Goal: Information Seeking & Learning: Understand process/instructions

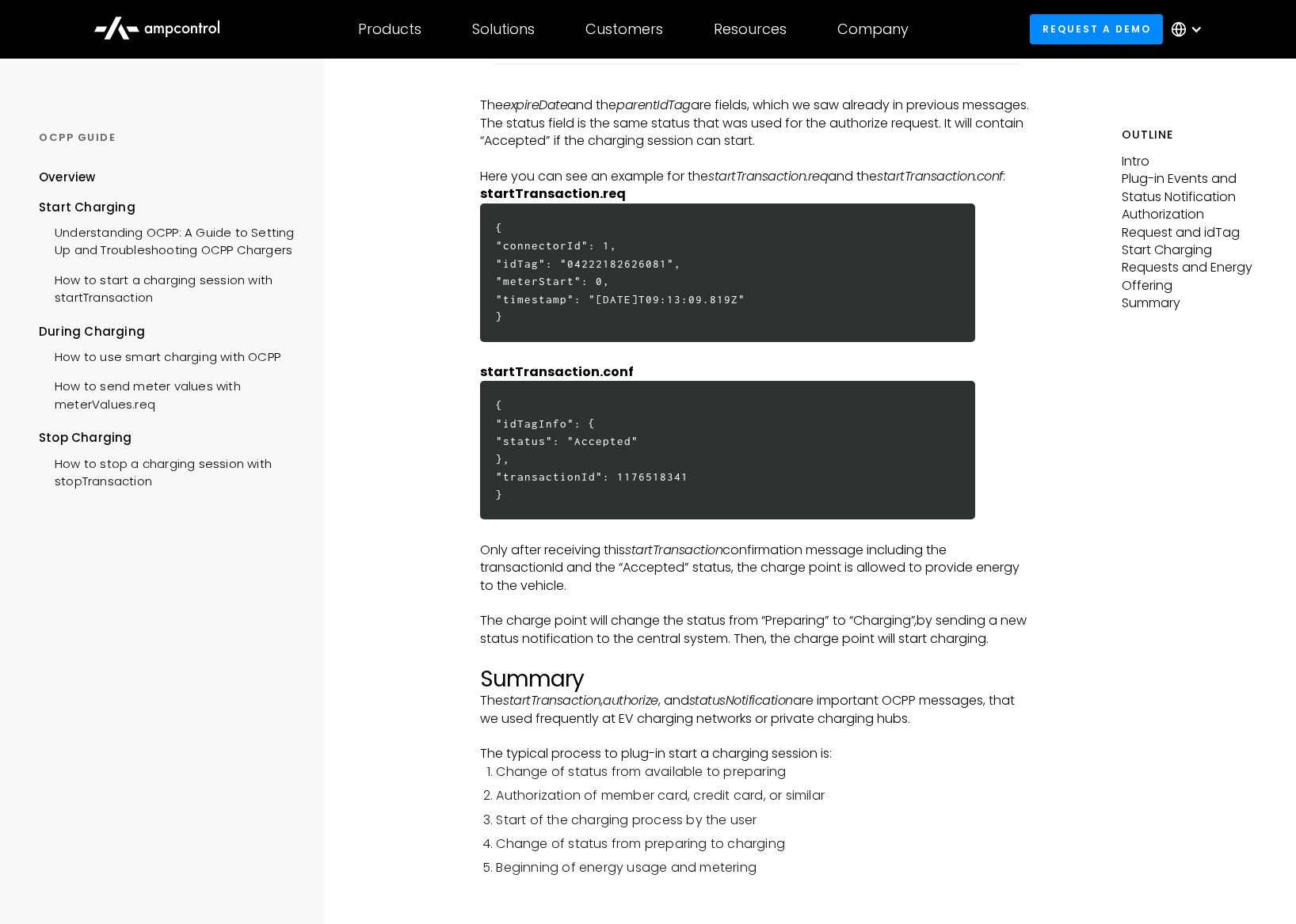
scroll to position [3881, 0]
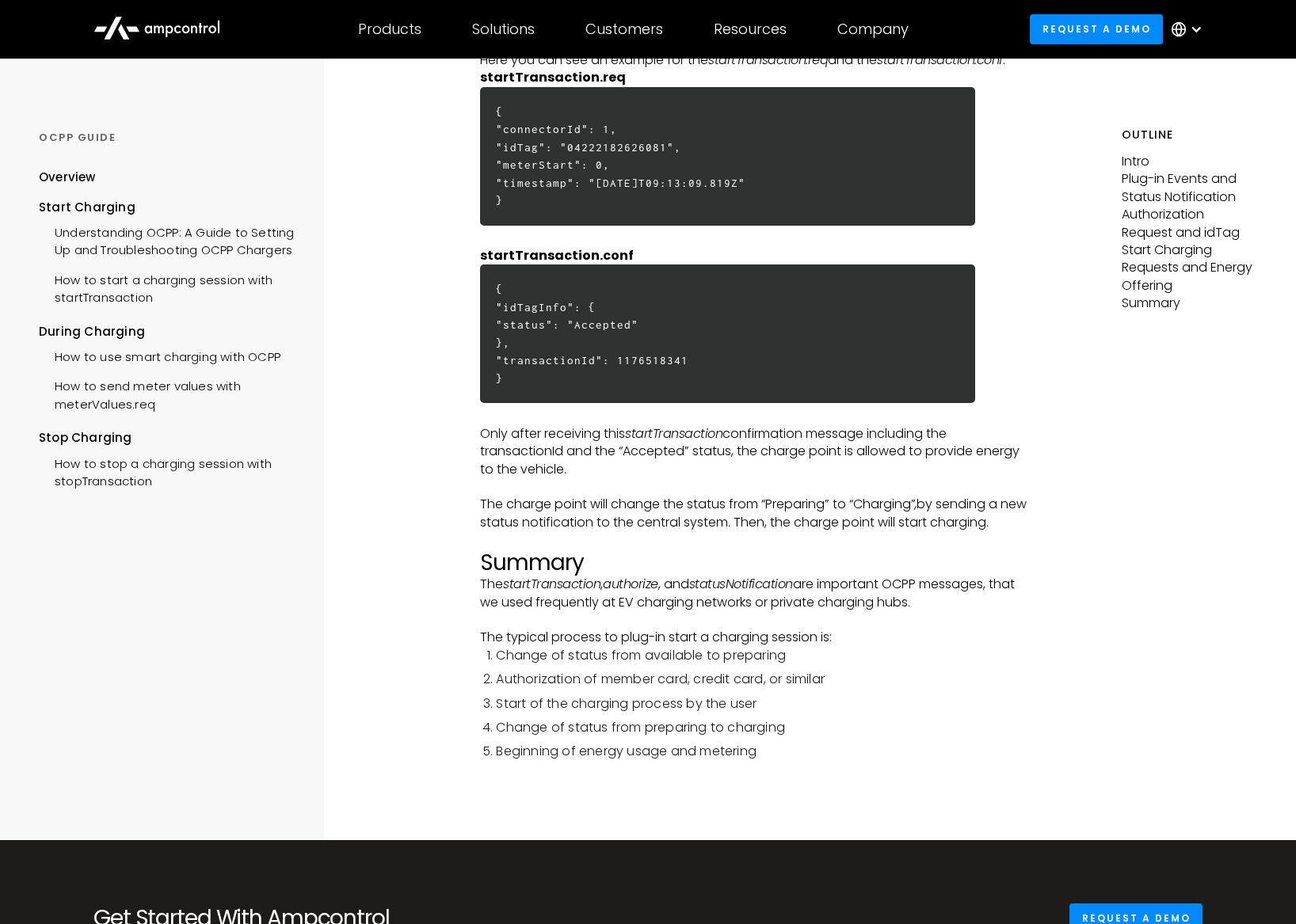
scroll to position [3960, 0]
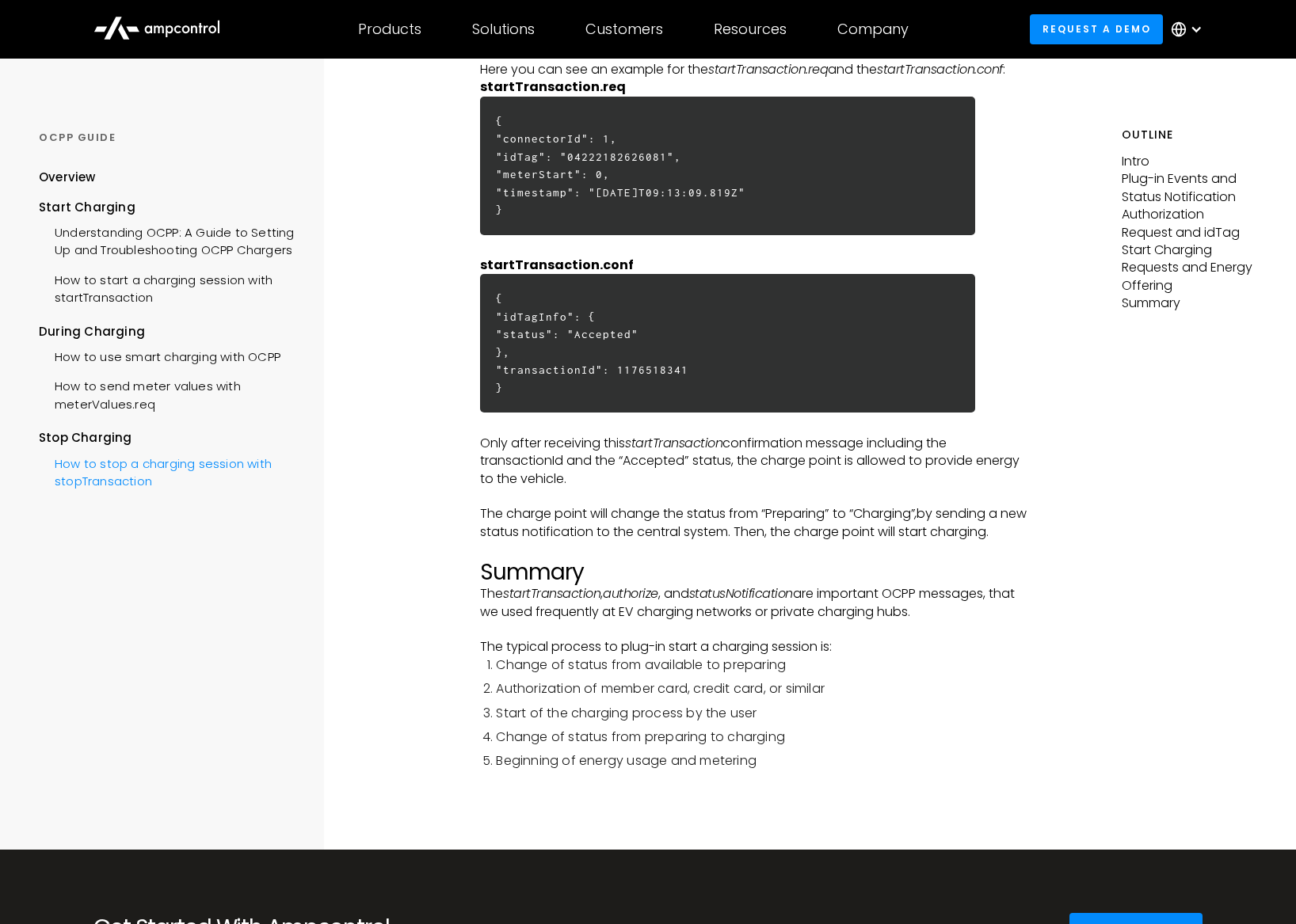
click at [101, 484] on div "How to stop a charging session with stopTransaction" at bounding box center [168, 471] width 259 height 48
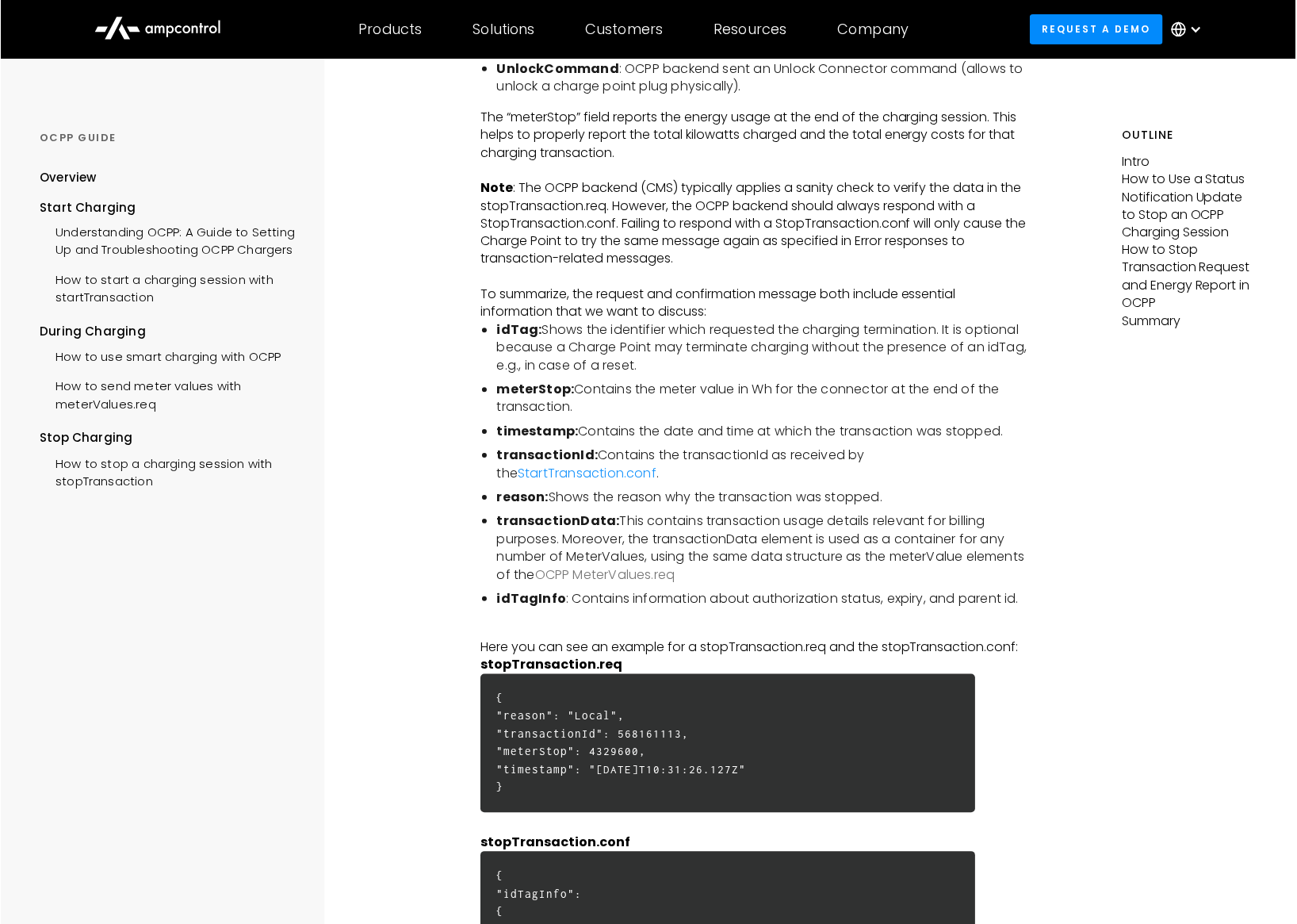
scroll to position [3727, 0]
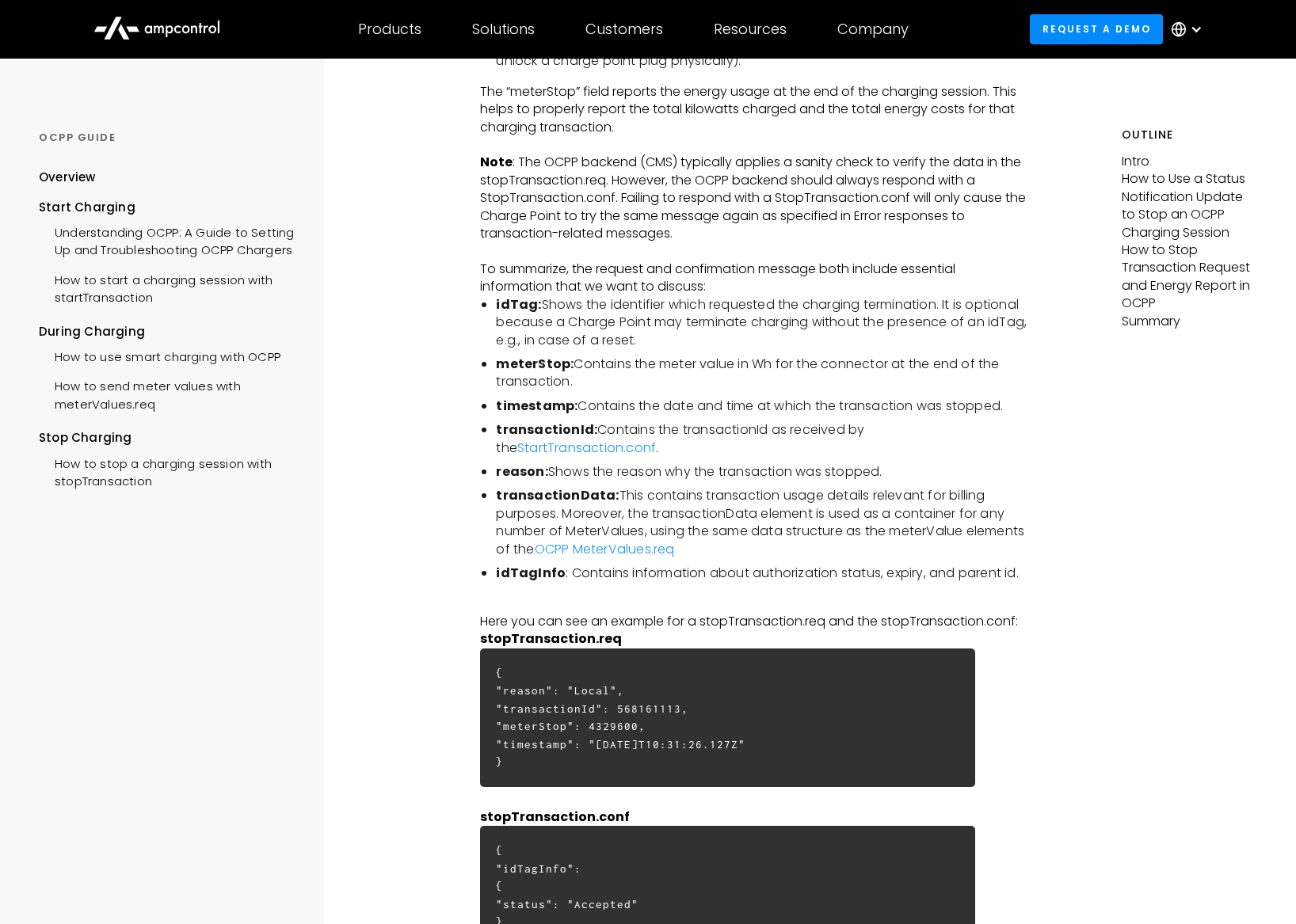
click at [632, 728] on h6 "{ "reason": "Local", "transactionId": 568161113, "meterStop": 4329600, "timesta…" at bounding box center [728, 718] width 495 height 139
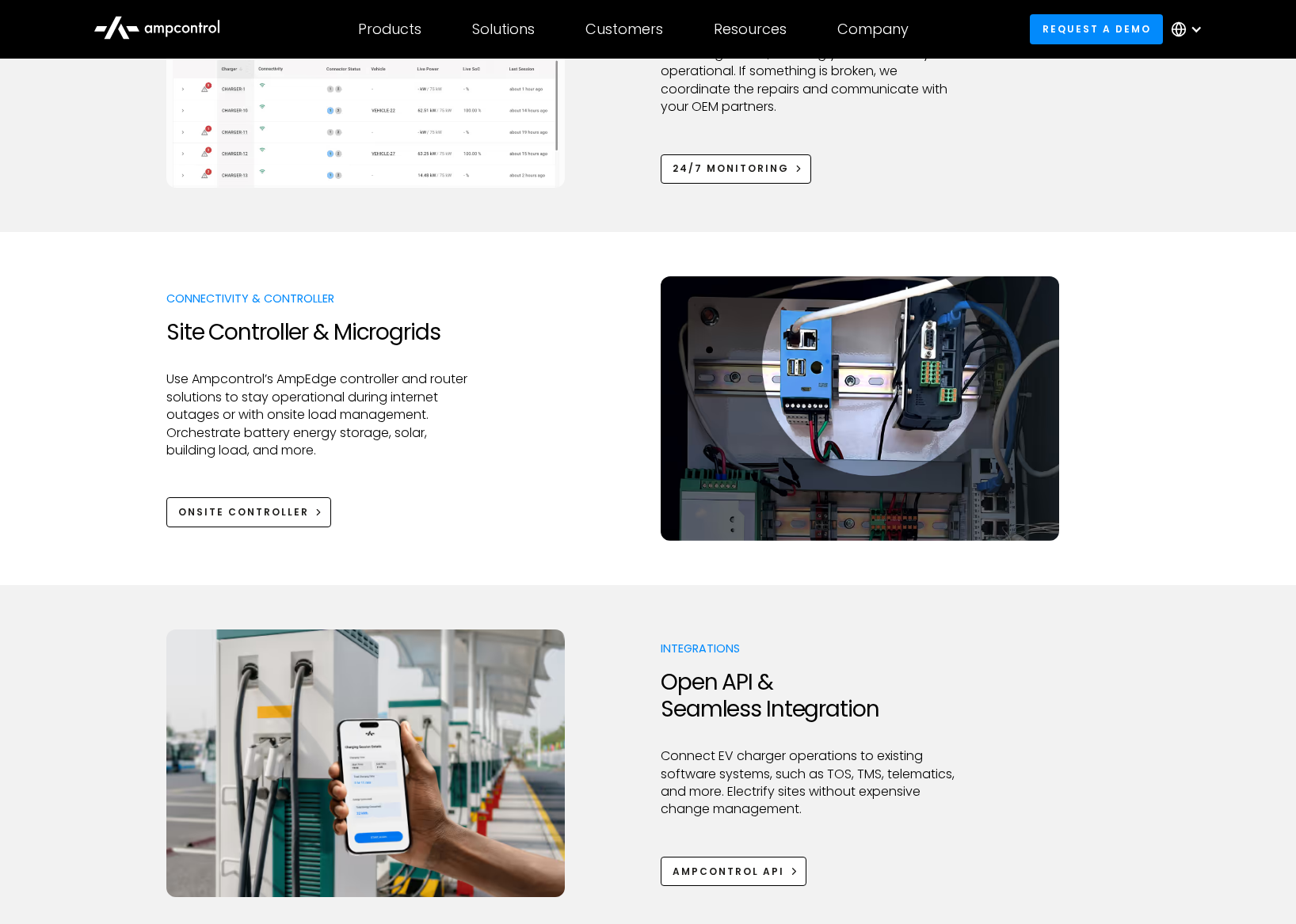
scroll to position [1663, 0]
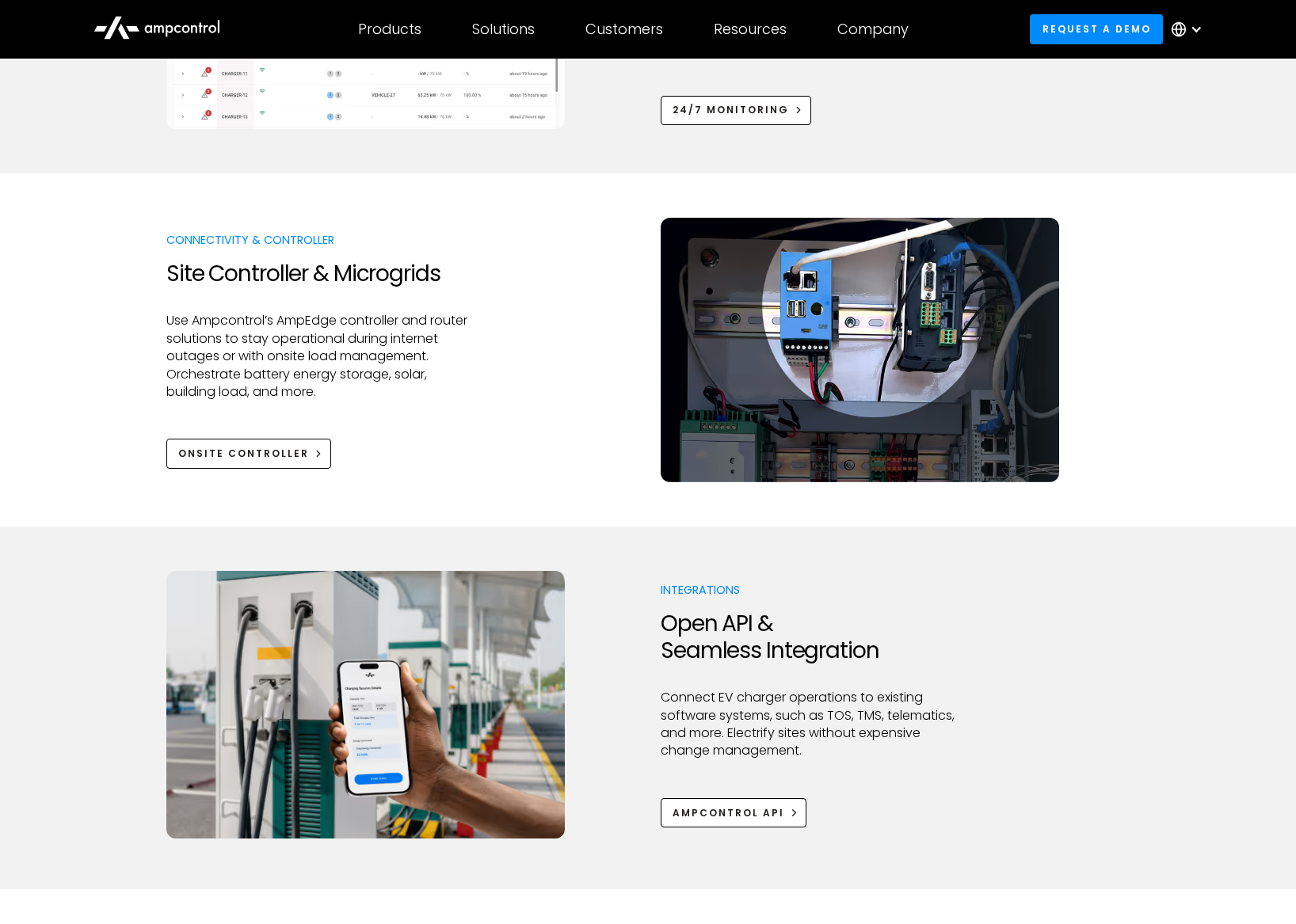
click at [705, 817] on div "Ampcontrol APi" at bounding box center [729, 814] width 111 height 14
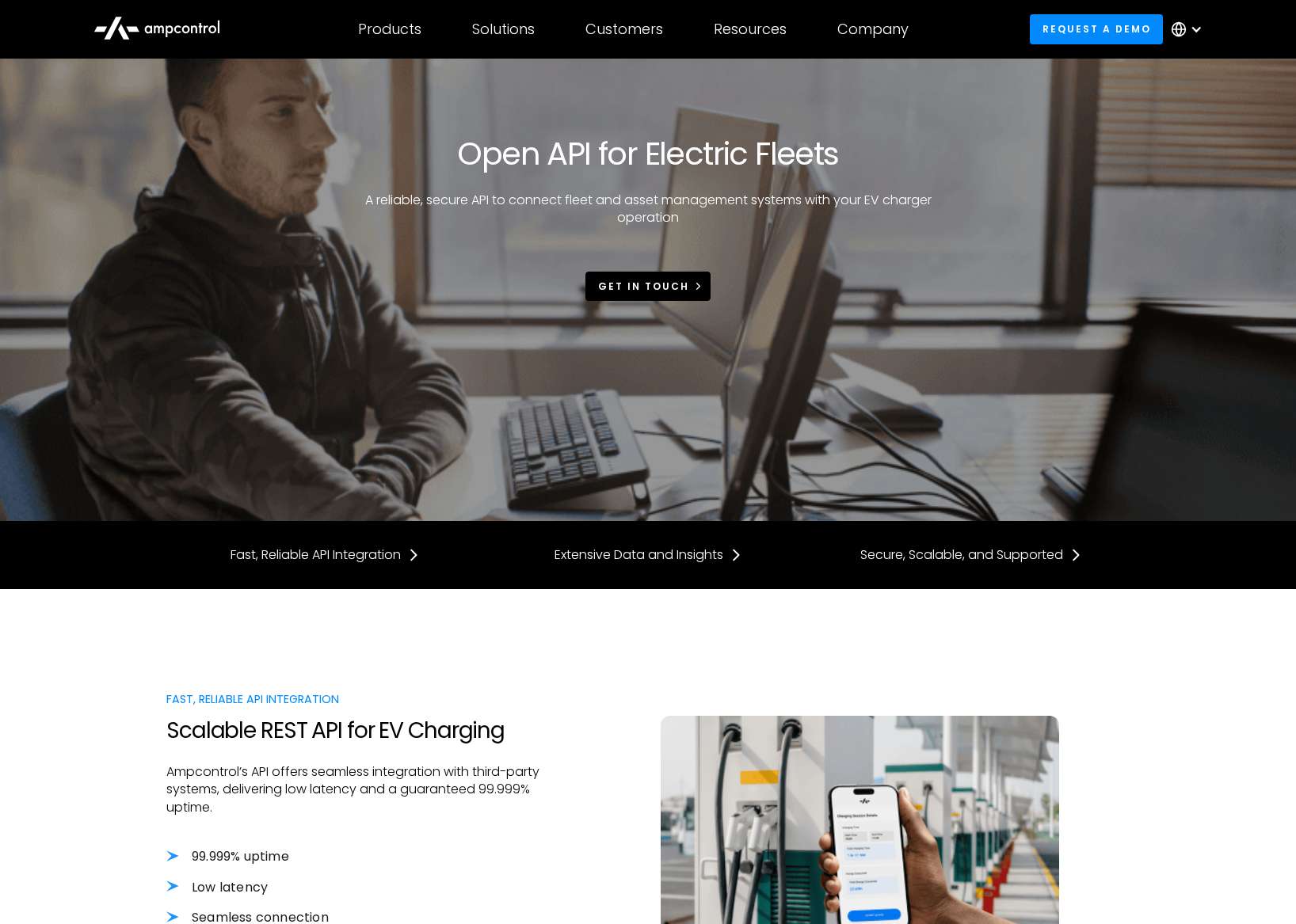
click at [629, 283] on div "Get in touch" at bounding box center [644, 286] width 91 height 14
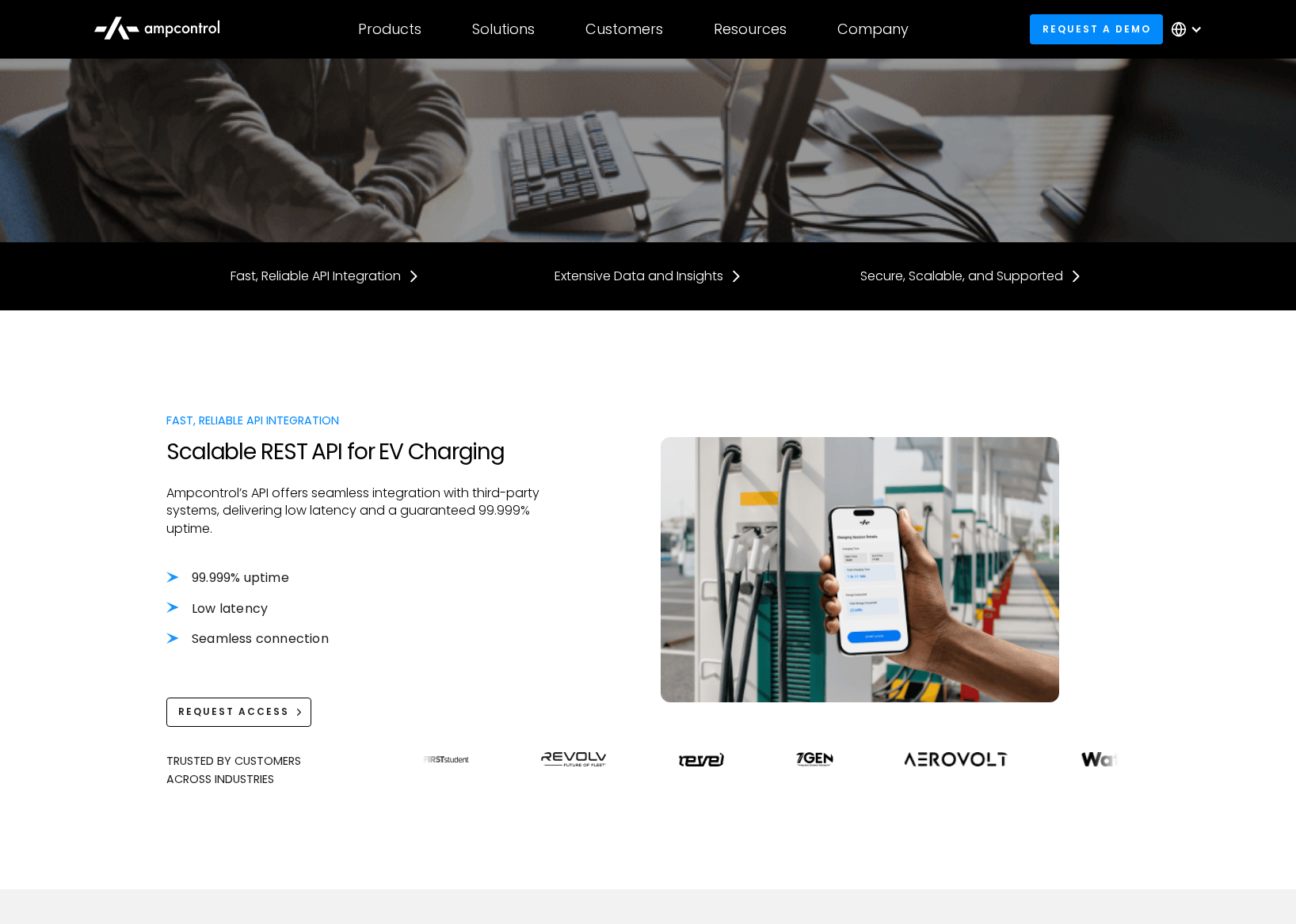
scroll to position [317, 0]
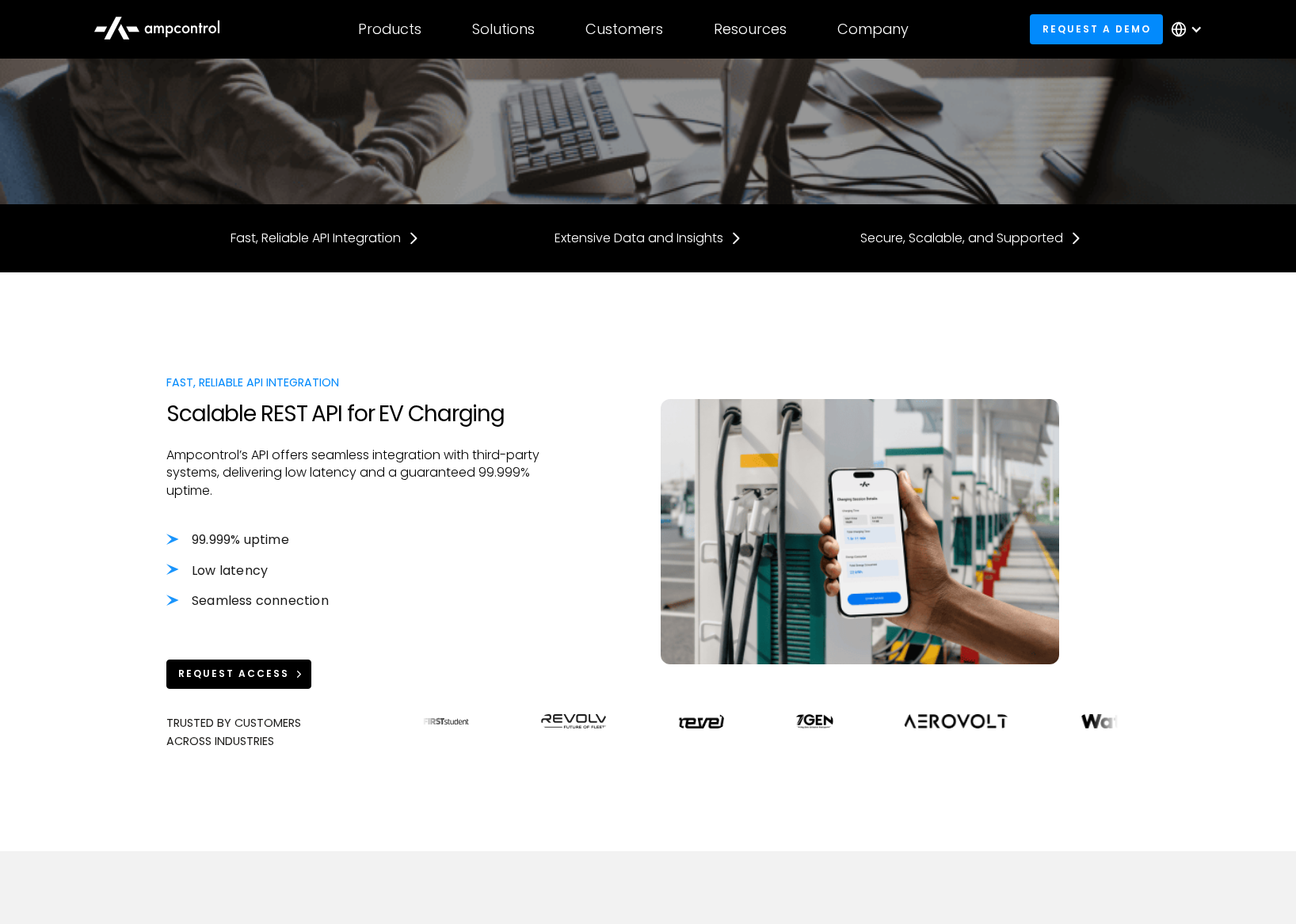
click at [203, 687] on link "Request Access" at bounding box center [239, 674] width 145 height 29
